Goal: Information Seeking & Learning: Learn about a topic

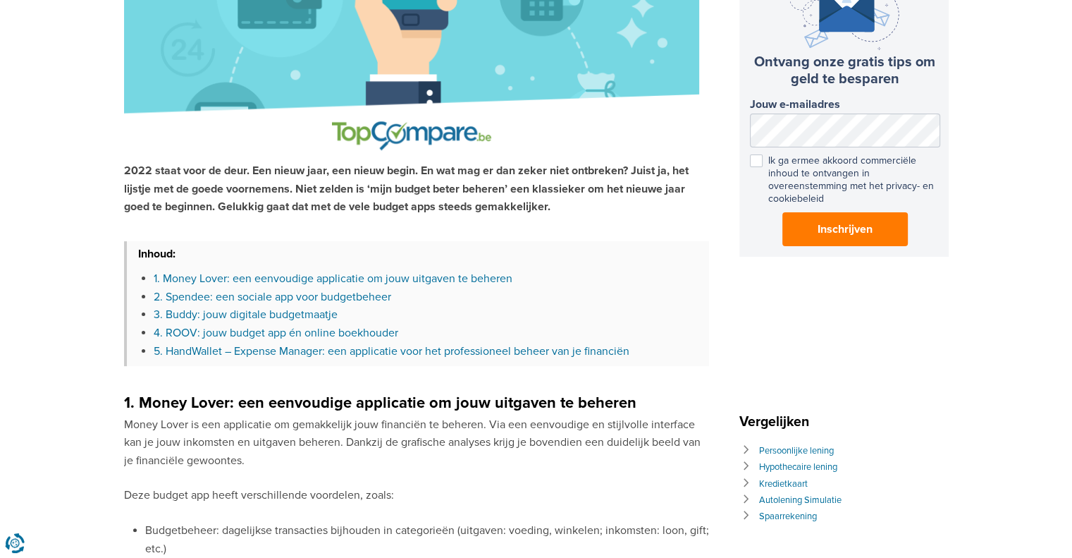
scroll to position [282, 0]
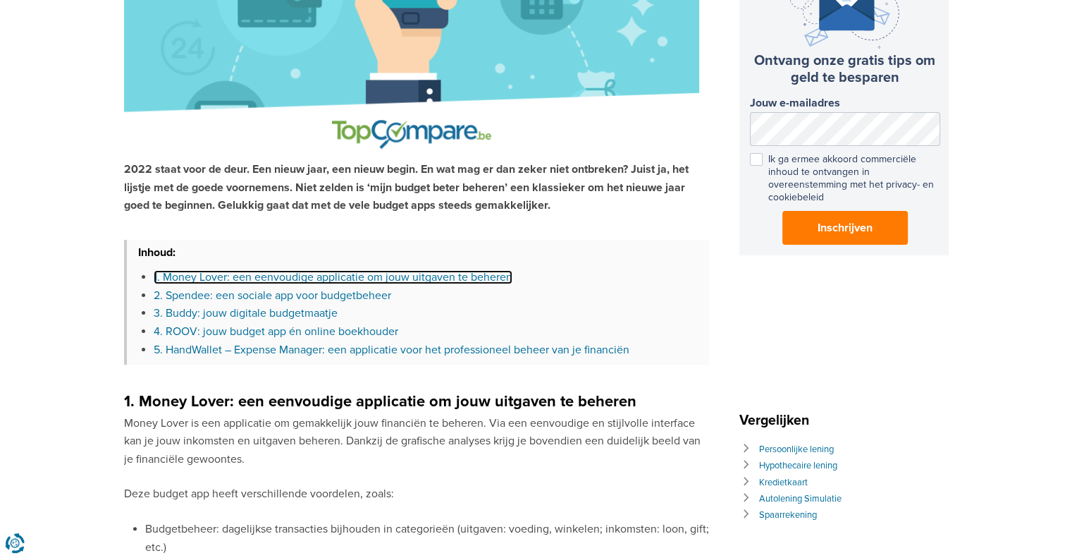
click at [312, 276] on link "1. Money Lover: een eenvoudige applicatie om jouw uitgaven te beheren" at bounding box center [333, 277] width 359 height 14
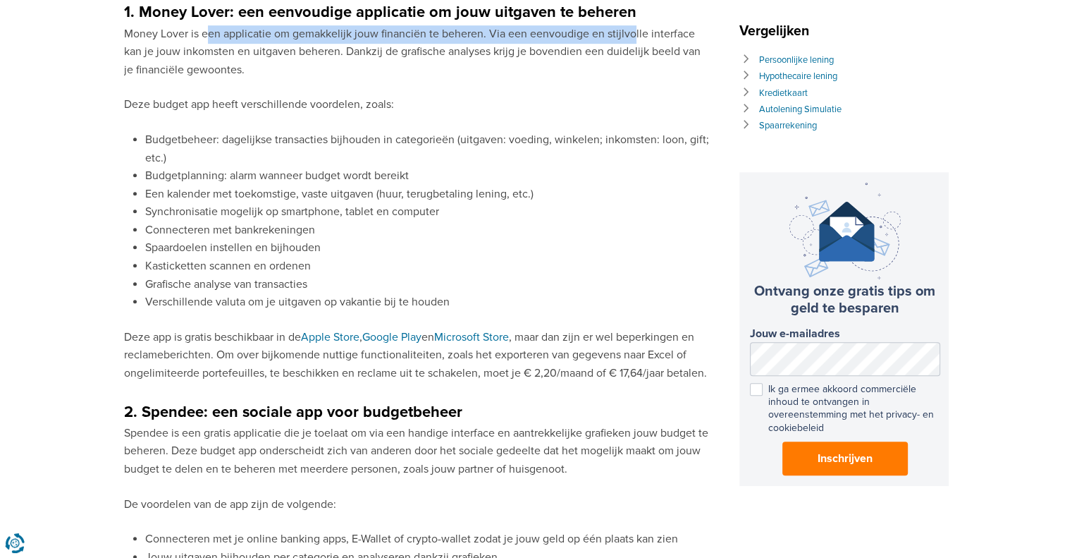
drag, startPoint x: 206, startPoint y: 32, endPoint x: 632, endPoint y: 27, distance: 426.5
click at [632, 27] on p "Money Lover is een applicatie om gemakkelijk jouw financiën te beheren. Via een…" at bounding box center [416, 52] width 585 height 54
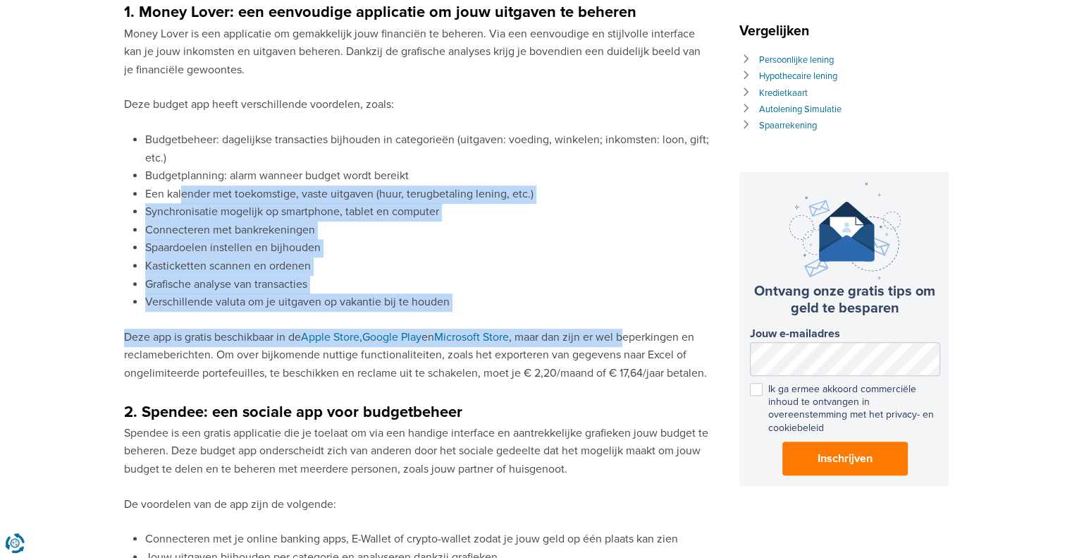
drag, startPoint x: 180, startPoint y: 195, endPoint x: 635, endPoint y: 319, distance: 471.1
drag, startPoint x: 229, startPoint y: 360, endPoint x: 699, endPoint y: 379, distance: 470.5
click at [699, 379] on p "Deze app is gratis beschikbaar in de Apple Store , Google Play en Microsoft Sto…" at bounding box center [416, 355] width 585 height 54
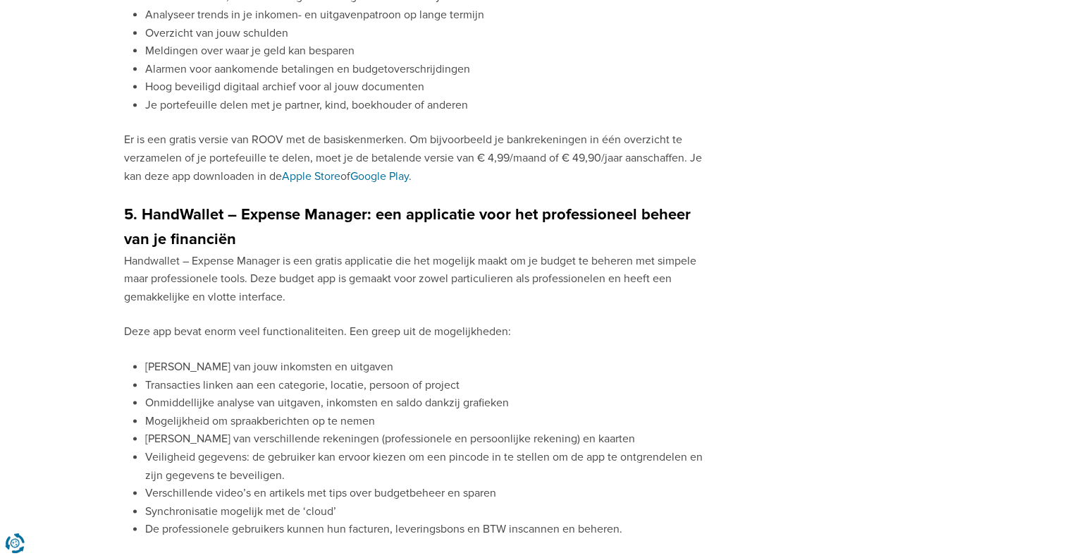
drag, startPoint x: 17, startPoint y: 298, endPoint x: 16, endPoint y: 287, distance: 11.3
